Goal: Entertainment & Leisure: Consume media (video, audio)

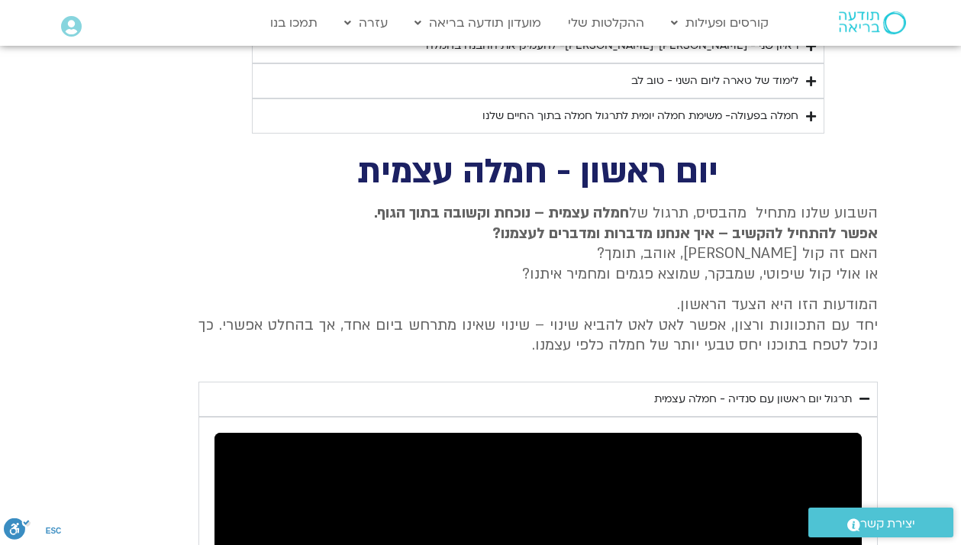
scroll to position [4173, 0]
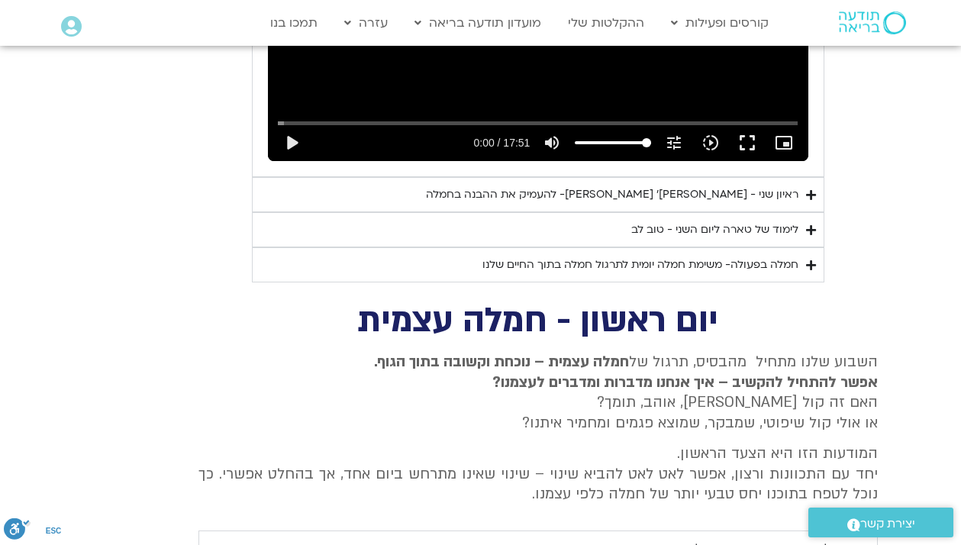
click at [750, 256] on div "חמלה בפעולה- משימת חמלה יומית לתרגול חמלה בתוך החיים שלנו" at bounding box center [640, 265] width 316 height 18
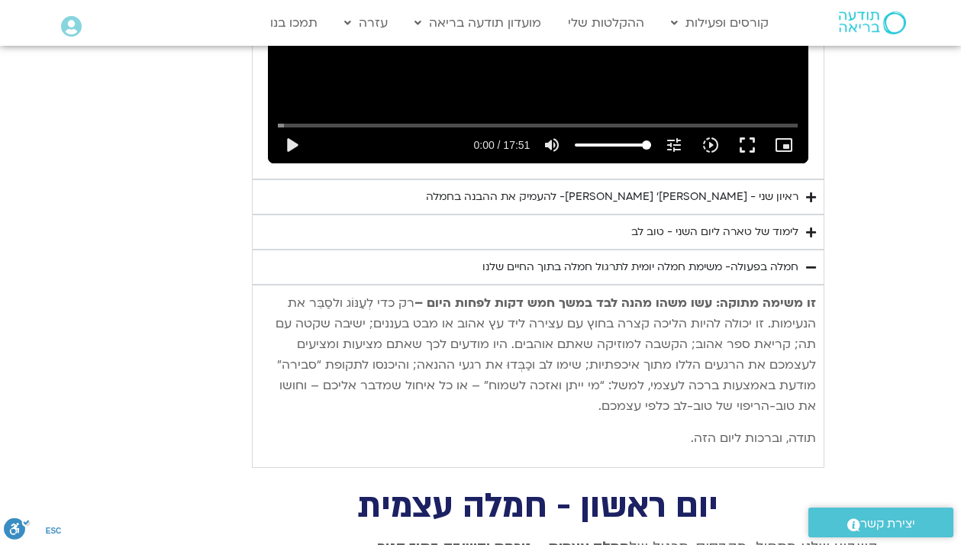
scroll to position [4160, 0]
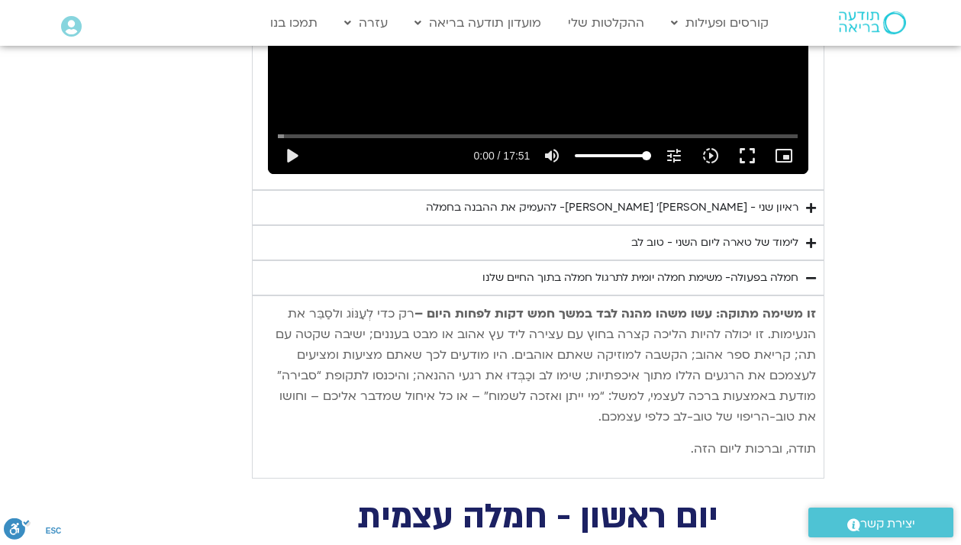
click at [757, 269] on div "חמלה בפעולה- משימת חמלה יומית לתרגול חמלה בתוך החיים שלנו" at bounding box center [640, 278] width 316 height 18
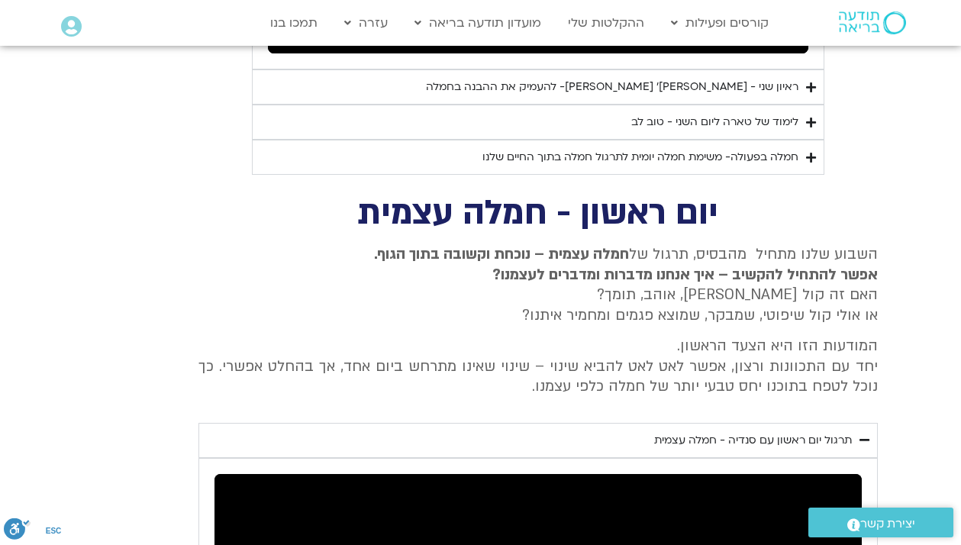
scroll to position [4276, 0]
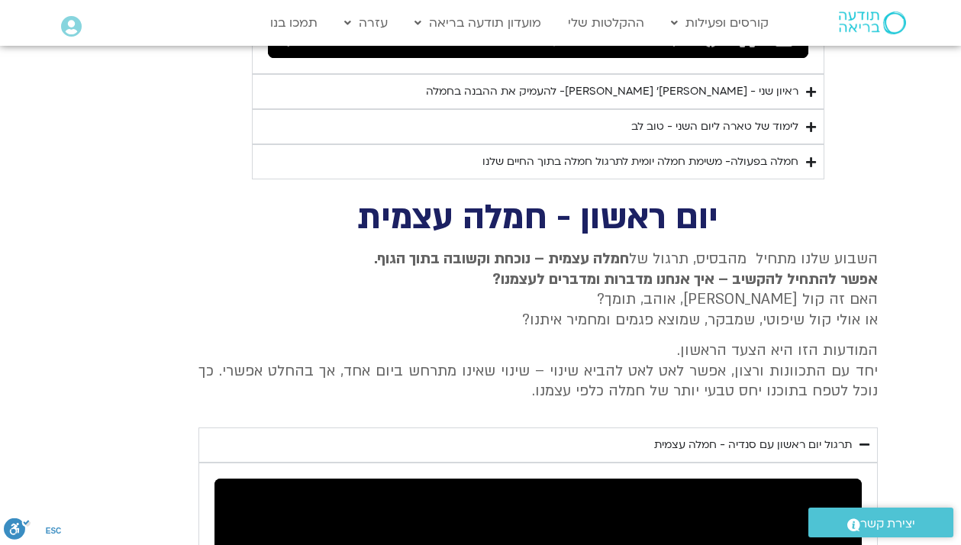
click at [760, 153] on div "חמלה בפעולה- משימת חמלה יומית לתרגול חמלה בתוך החיים שלנו" at bounding box center [640, 162] width 316 height 18
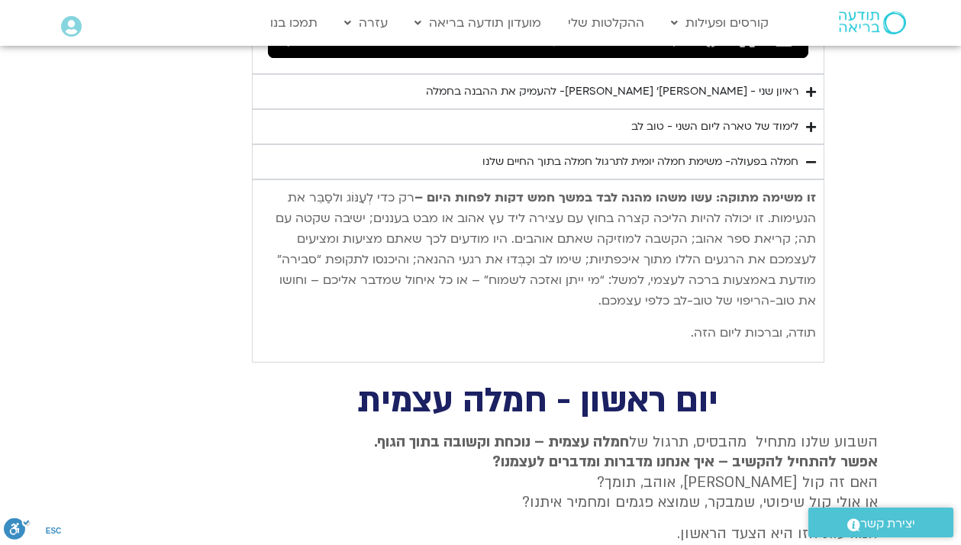
click at [760, 153] on div "חמלה בפעולה- משימת חמלה יומית לתרגול חמלה בתוך החיים שלנו" at bounding box center [640, 162] width 316 height 18
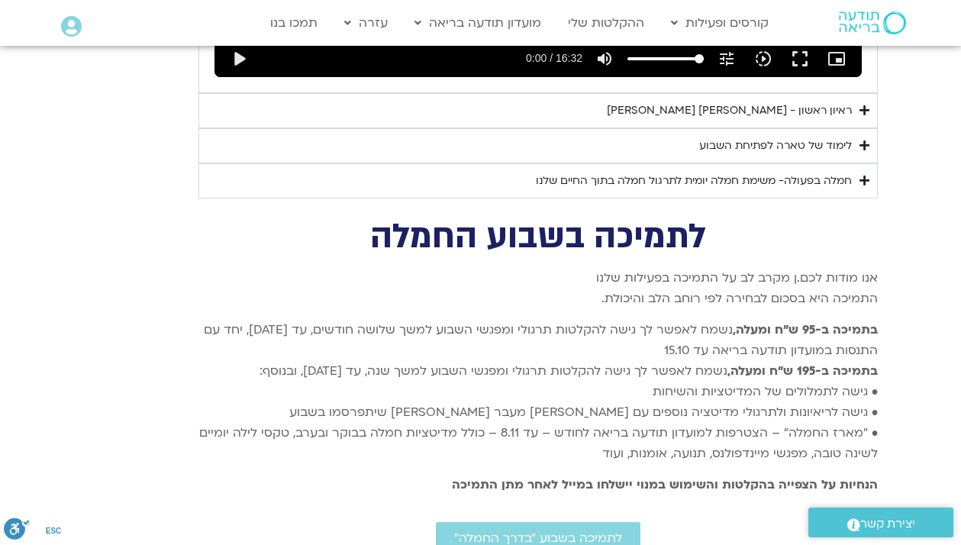
scroll to position [5039, 0]
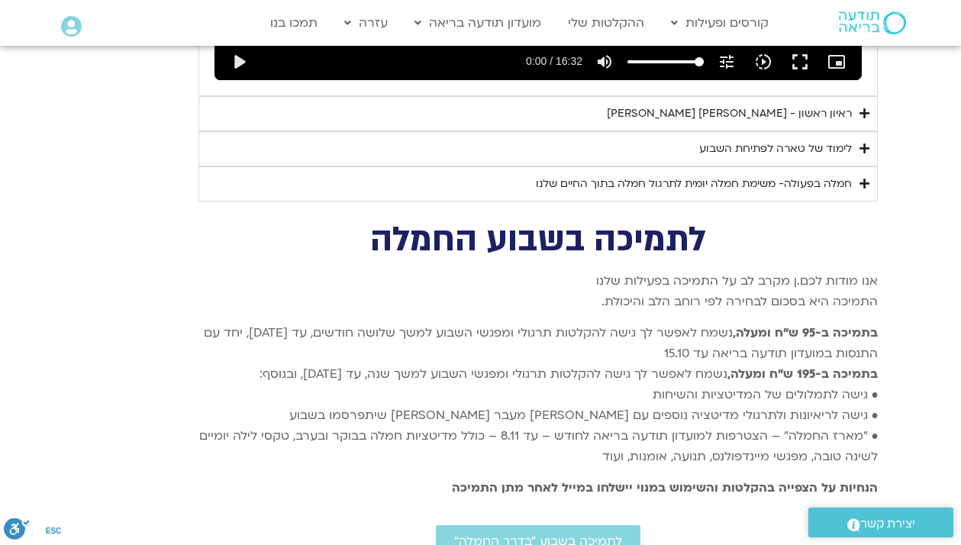
click at [760, 175] on div "חמלה בפעולה- משימת חמלה יומית לתרגול חמלה בתוך החיים שלנו" at bounding box center [694, 184] width 316 height 18
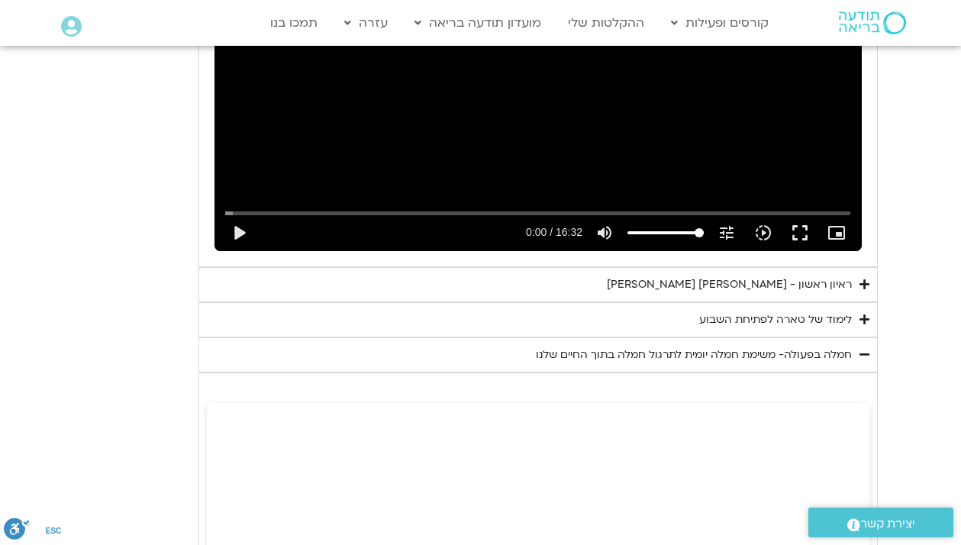
scroll to position [4771, 0]
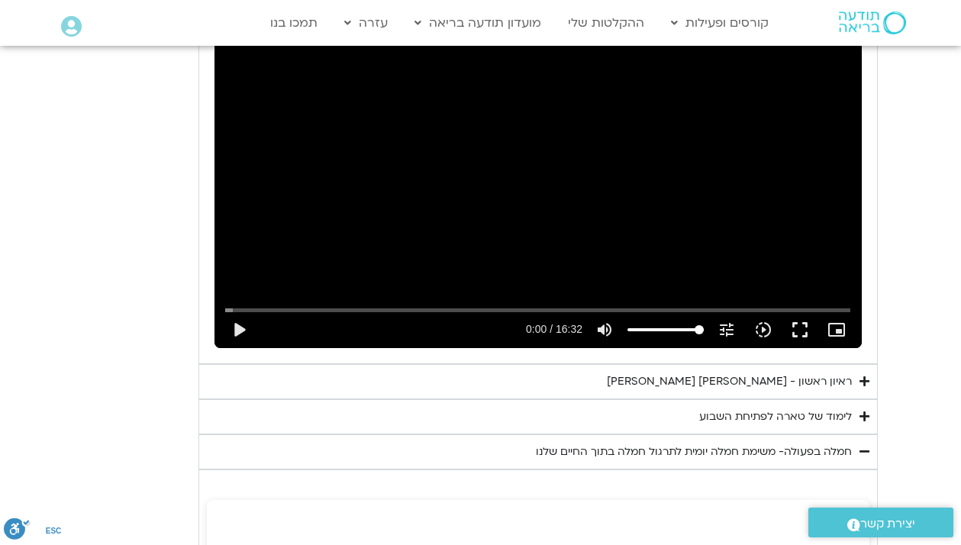
click at [850, 373] on div "ראיון ראשון - [PERSON_NAME] [PERSON_NAME]" at bounding box center [729, 382] width 245 height 18
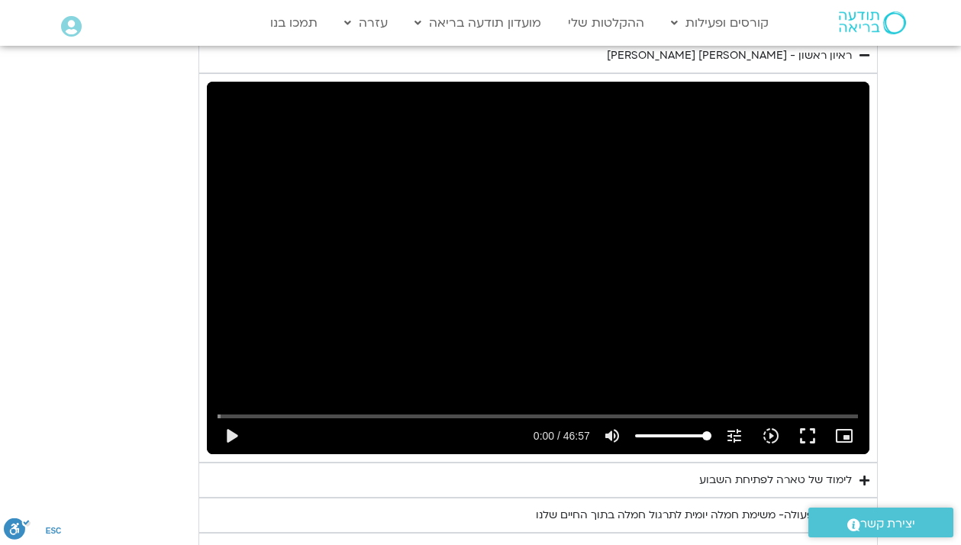
scroll to position [5104, 0]
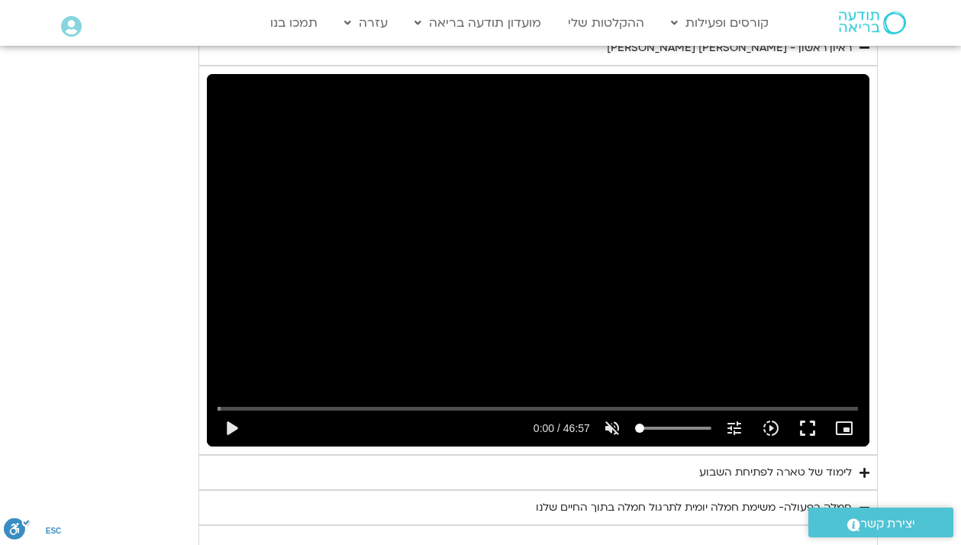
drag, startPoint x: 708, startPoint y: 407, endPoint x: 627, endPoint y: 413, distance: 81.2
click at [635, 424] on input "Volume" at bounding box center [673, 428] width 76 height 9
click at [612, 419] on icon "volume_off" at bounding box center [612, 428] width 18 height 18
type input "100"
click at [233, 410] on button "play_arrow" at bounding box center [231, 428] width 37 height 37
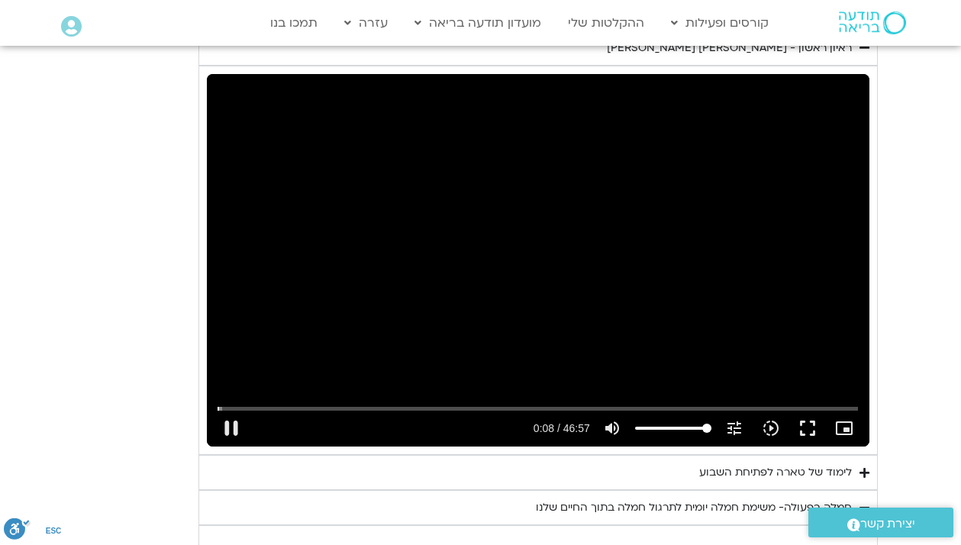
scroll to position [5100, 0]
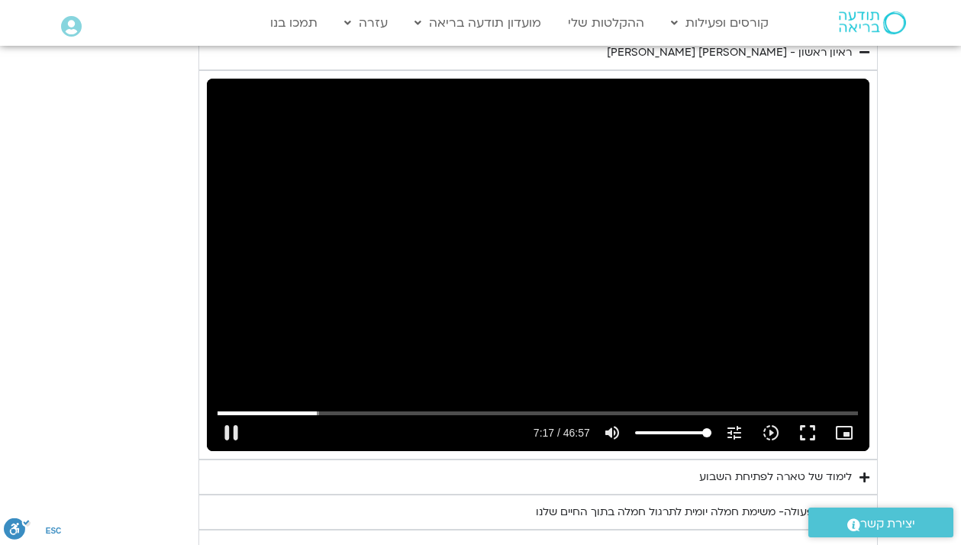
click at [687, 293] on div "Skip Ad 22:26 pause 7:17 / 46:57 volume_up Mute tune Resolution Auto 720p slow_…" at bounding box center [538, 265] width 663 height 373
click at [234, 417] on button "play_arrow" at bounding box center [231, 433] width 37 height 37
click at [302, 228] on div "Skip Ad 22:26 pause 18:00 / 46:57 volume_up Mute tune Resolution Auto 720p slow…" at bounding box center [538, 265] width 663 height 373
type input "1080.782336"
